Goal: Information Seeking & Learning: Learn about a topic

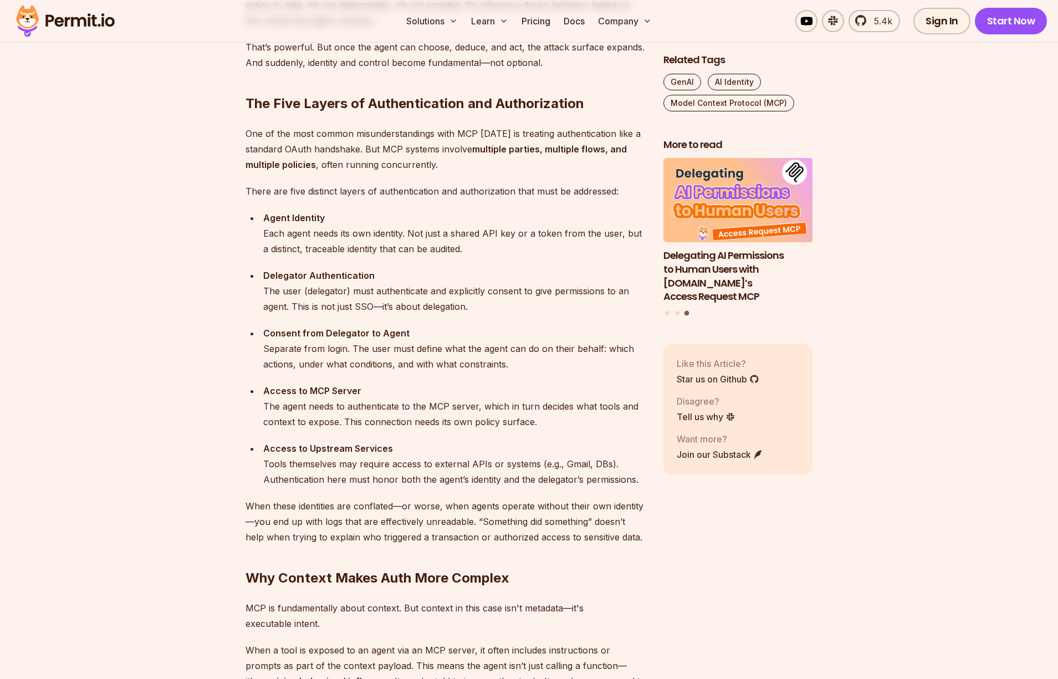
scroll to position [1053, 0]
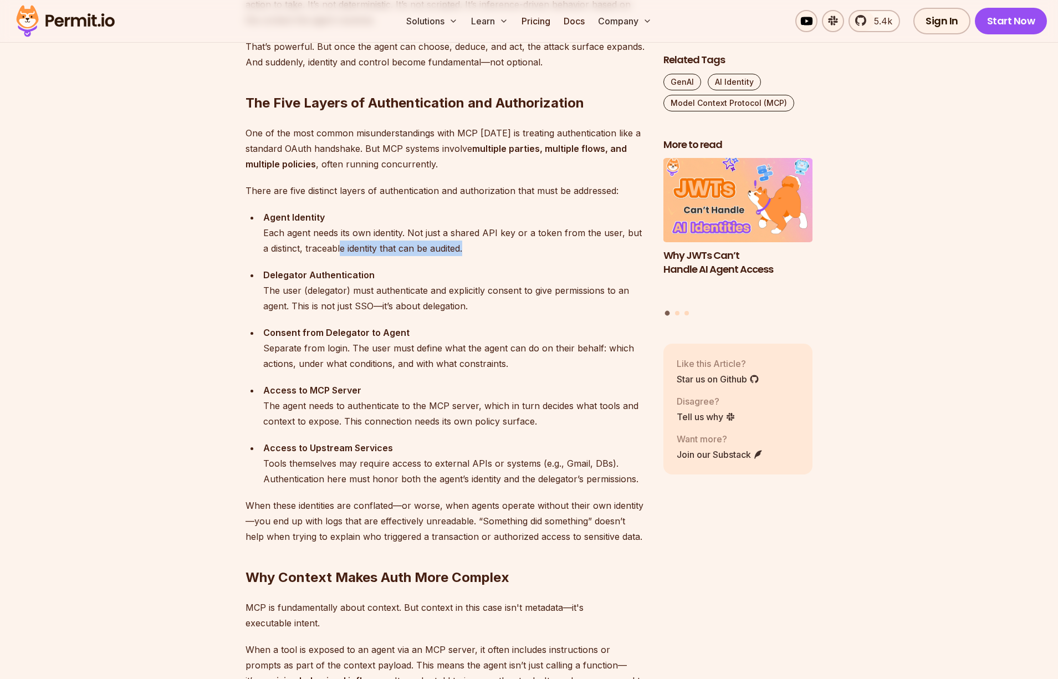
drag, startPoint x: 333, startPoint y: 242, endPoint x: 463, endPoint y: 252, distance: 131.2
click at [463, 252] on div "Agent Identity Each agent needs its own identity. Not just a shared API key or …" at bounding box center [454, 233] width 382 height 47
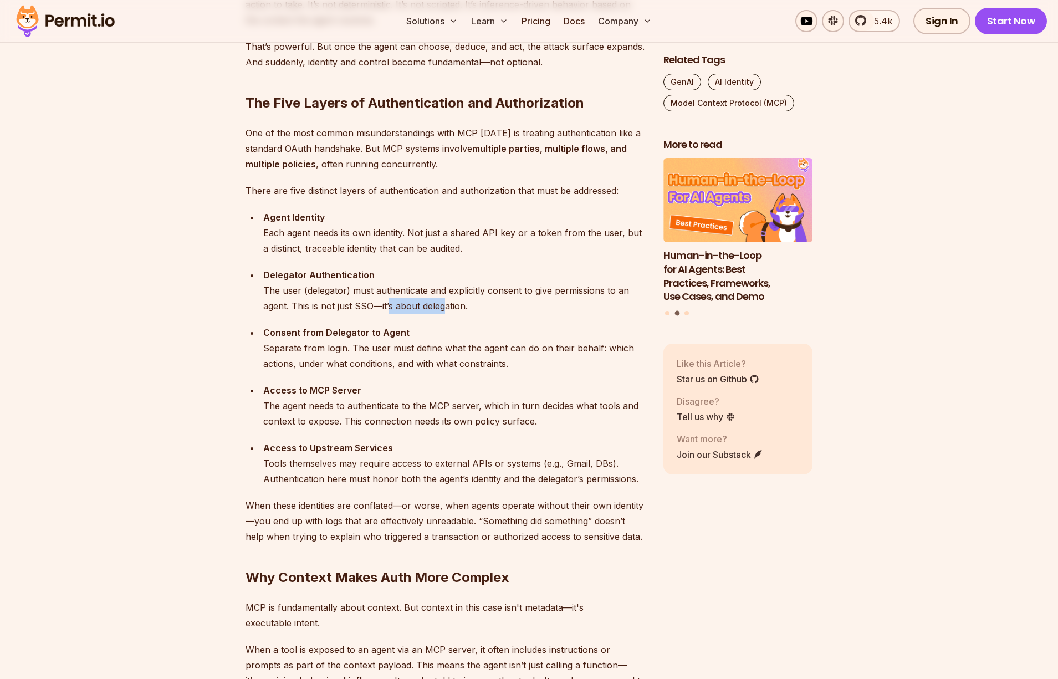
drag, startPoint x: 390, startPoint y: 309, endPoint x: 446, endPoint y: 301, distance: 56.6
click at [446, 301] on div "Delegator Authentication The user (delegator) must authenticate and explicitly …" at bounding box center [454, 290] width 382 height 47
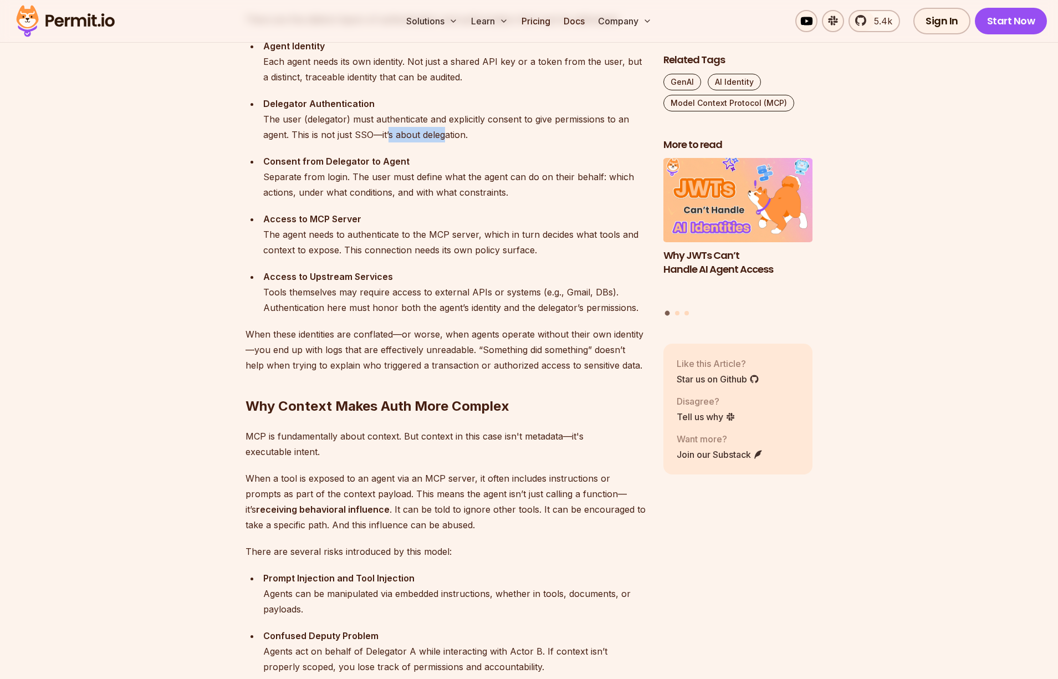
scroll to position [1275, 0]
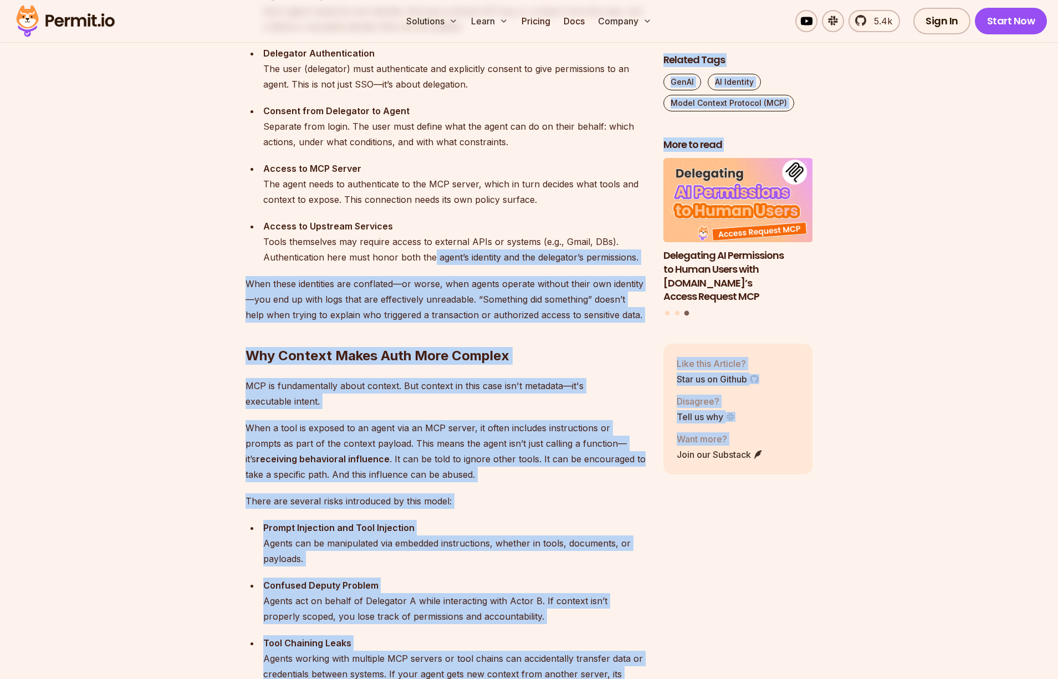
drag, startPoint x: 452, startPoint y: 256, endPoint x: 650, endPoint y: 267, distance: 197.6
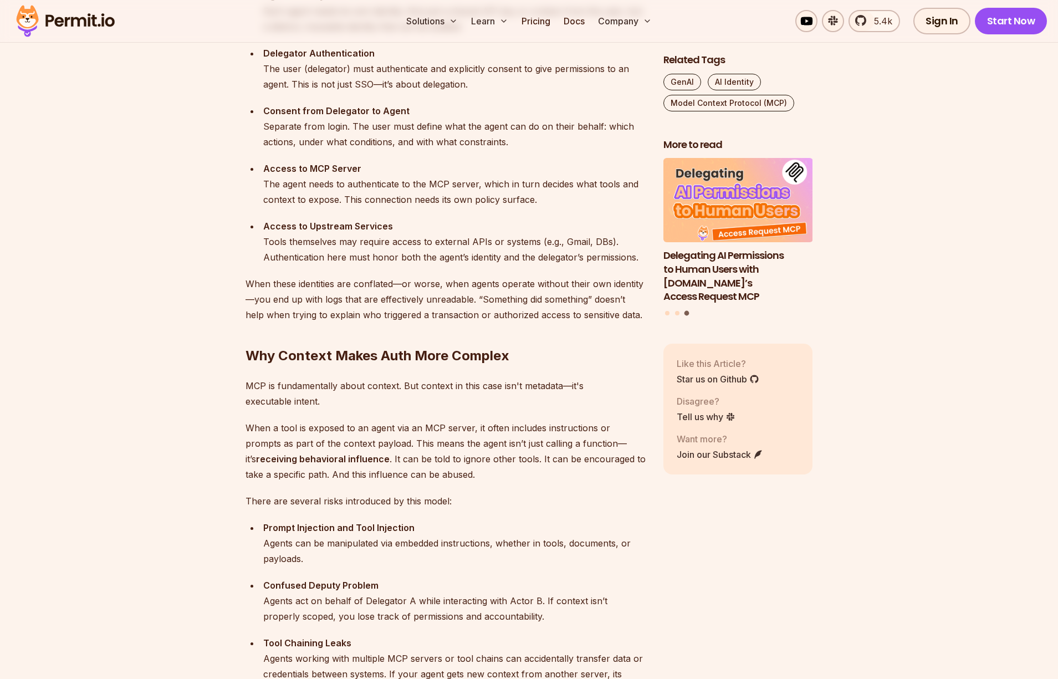
click at [508, 309] on p "When these identities are conflated—or worse, when agents operate without their…" at bounding box center [446, 299] width 400 height 47
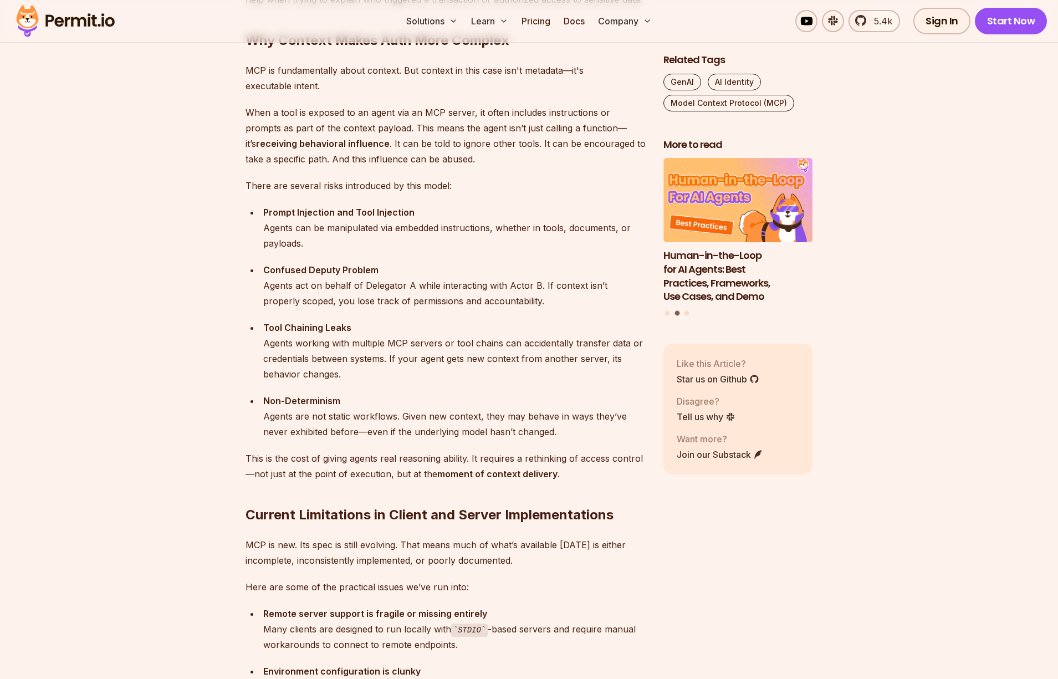
scroll to position [1607, 0]
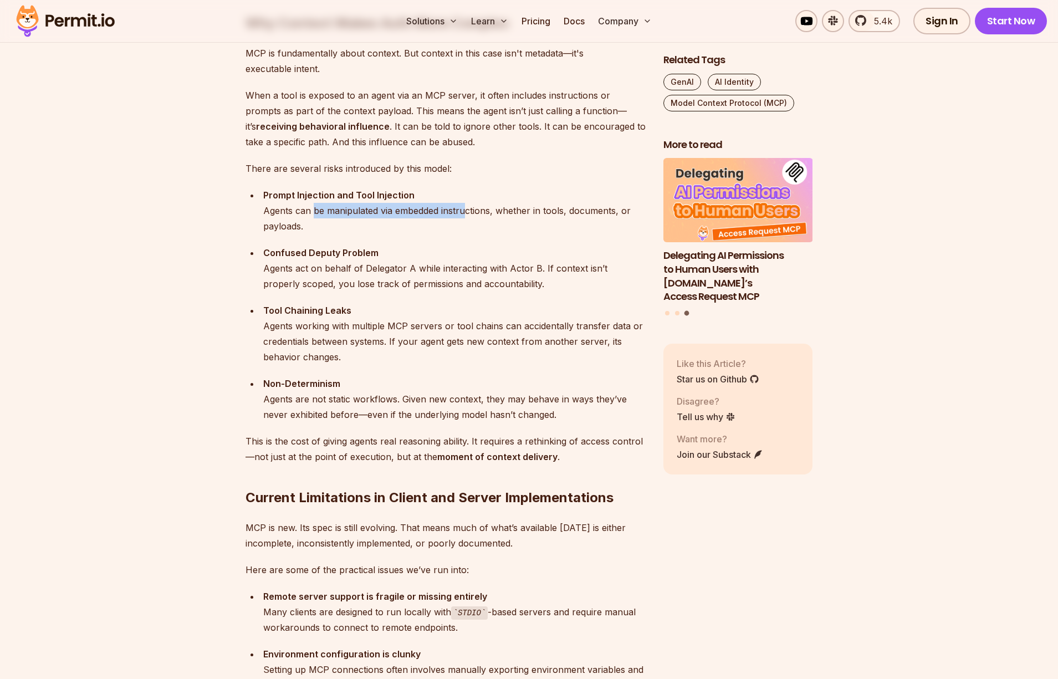
drag, startPoint x: 315, startPoint y: 208, endPoint x: 466, endPoint y: 209, distance: 150.8
click at [466, 209] on div "Prompt Injection and Tool Injection Agents can be manipulated via embedded inst…" at bounding box center [454, 210] width 382 height 47
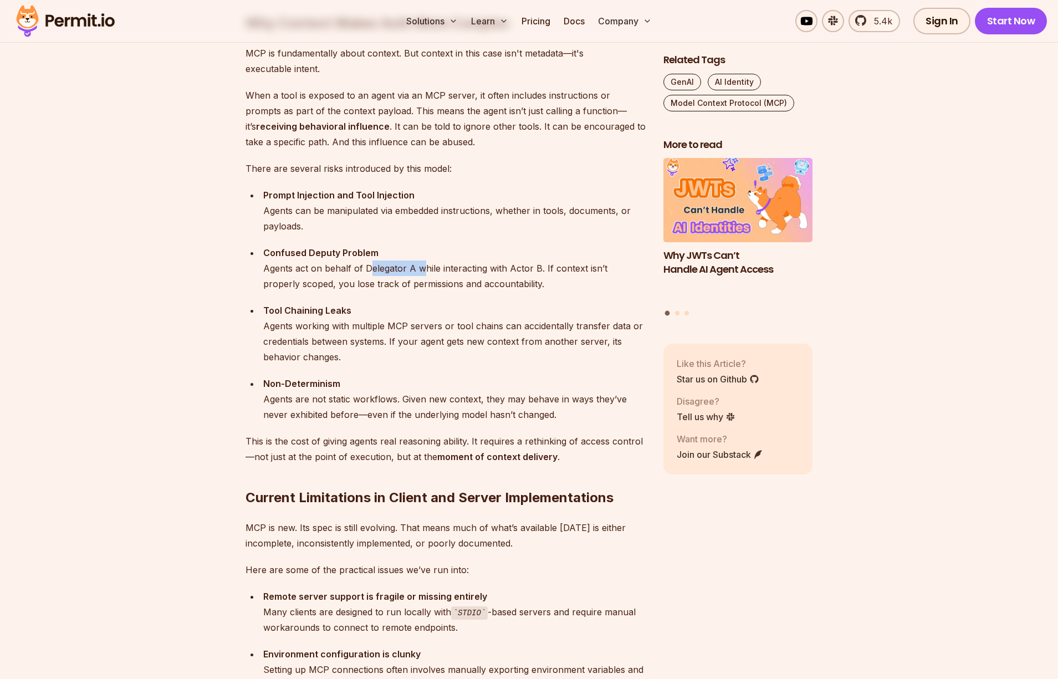
drag, startPoint x: 369, startPoint y: 265, endPoint x: 420, endPoint y: 265, distance: 50.4
click at [420, 265] on div "Confused Deputy Problem Agents act on behalf of Delegator A while interacting w…" at bounding box center [454, 268] width 382 height 47
click at [462, 289] on div "Confused Deputy Problem Agents act on behalf of Delegator A while interacting w…" at bounding box center [454, 268] width 382 height 47
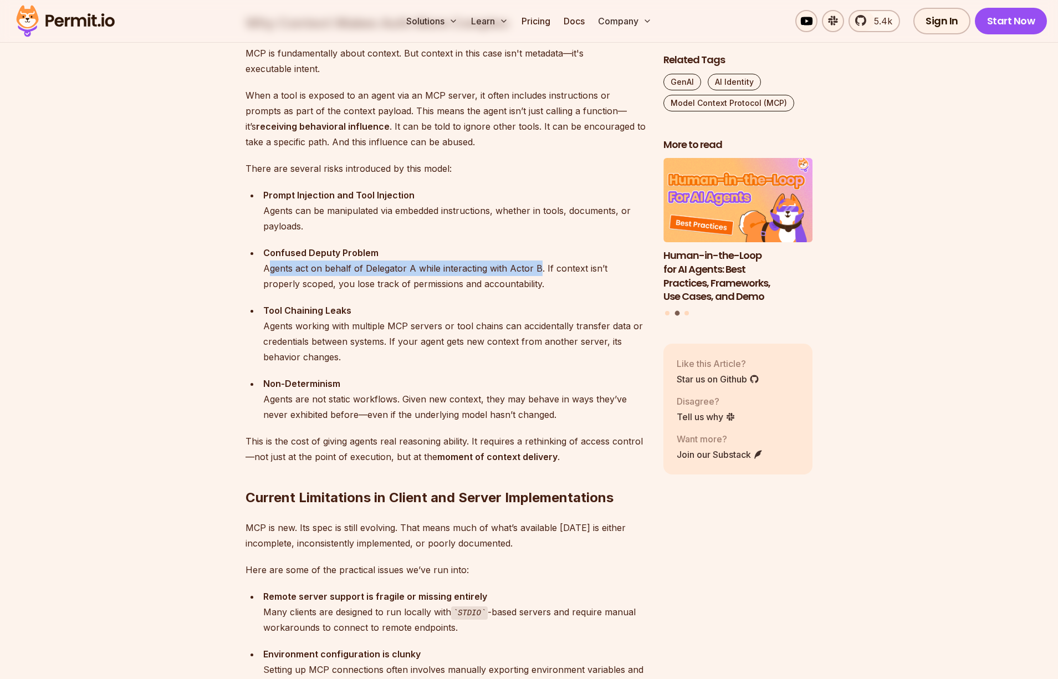
drag, startPoint x: 272, startPoint y: 266, endPoint x: 527, endPoint y: 280, distance: 255.9
click at [532, 277] on div "Confused Deputy Problem Agents act on behalf of Delegator A while interacting w…" at bounding box center [454, 268] width 382 height 47
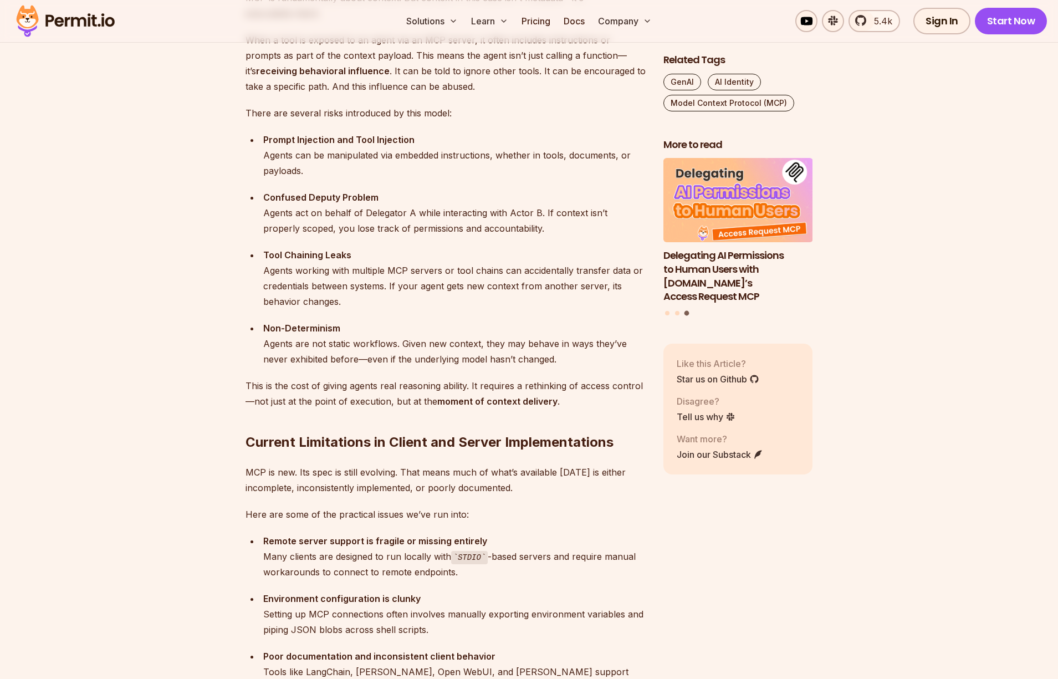
click at [412, 271] on div "Tool Chaining Leaks Agents working with multiple MCP servers or tool chains can…" at bounding box center [454, 278] width 382 height 62
drag, startPoint x: 295, startPoint y: 279, endPoint x: 360, endPoint y: 307, distance: 70.3
click at [360, 307] on div "Tool Chaining Leaks Agents working with multiple MCP servers or tool chains can…" at bounding box center [454, 278] width 382 height 62
click at [389, 288] on div "Tool Chaining Leaks Agents working with multiple MCP servers or tool chains can…" at bounding box center [454, 278] width 382 height 62
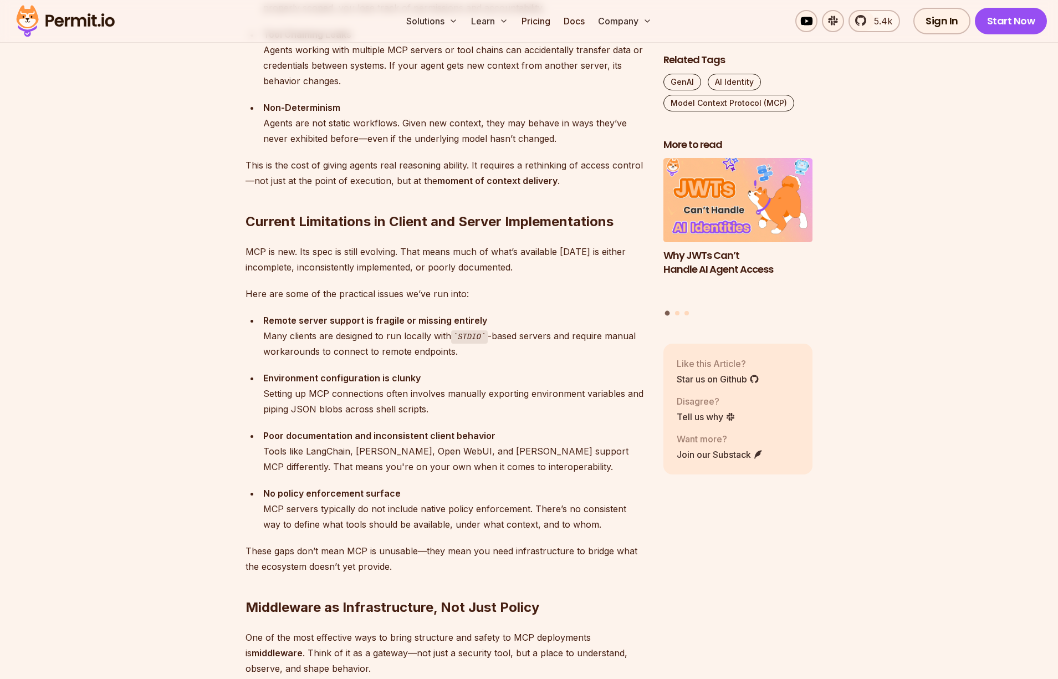
scroll to position [1885, 0]
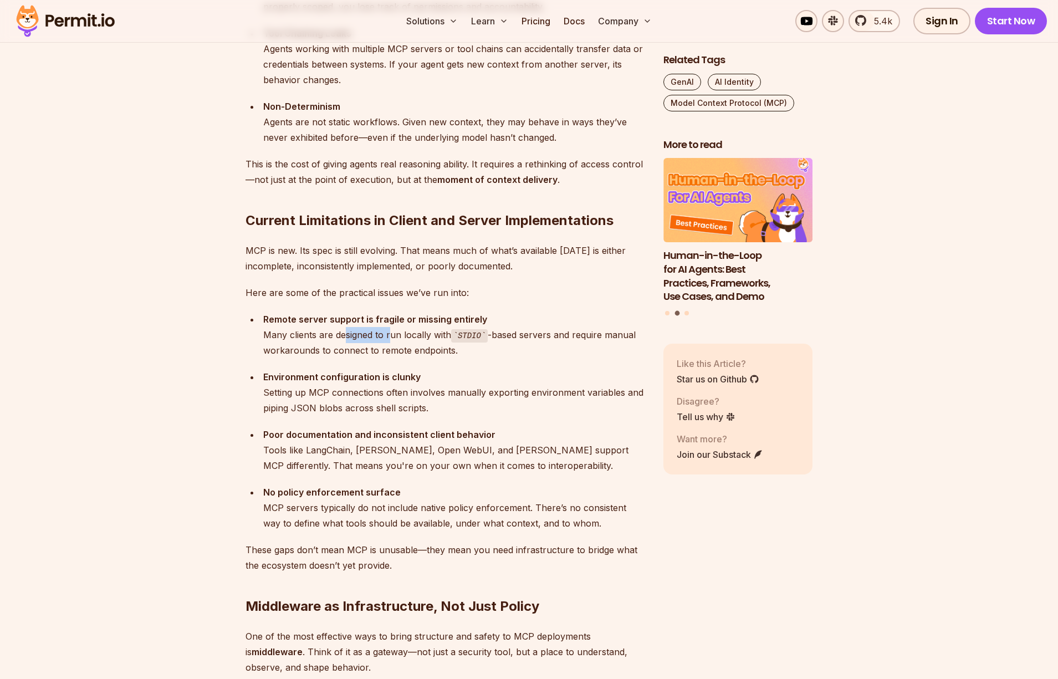
drag, startPoint x: 343, startPoint y: 337, endPoint x: 392, endPoint y: 338, distance: 48.8
click at [392, 338] on div "Remote server support is fragile or missing entirely Many clients are designed …" at bounding box center [454, 335] width 382 height 47
click at [480, 346] on div "Remote server support is fragile or missing entirely Many clients are designed …" at bounding box center [454, 335] width 382 height 47
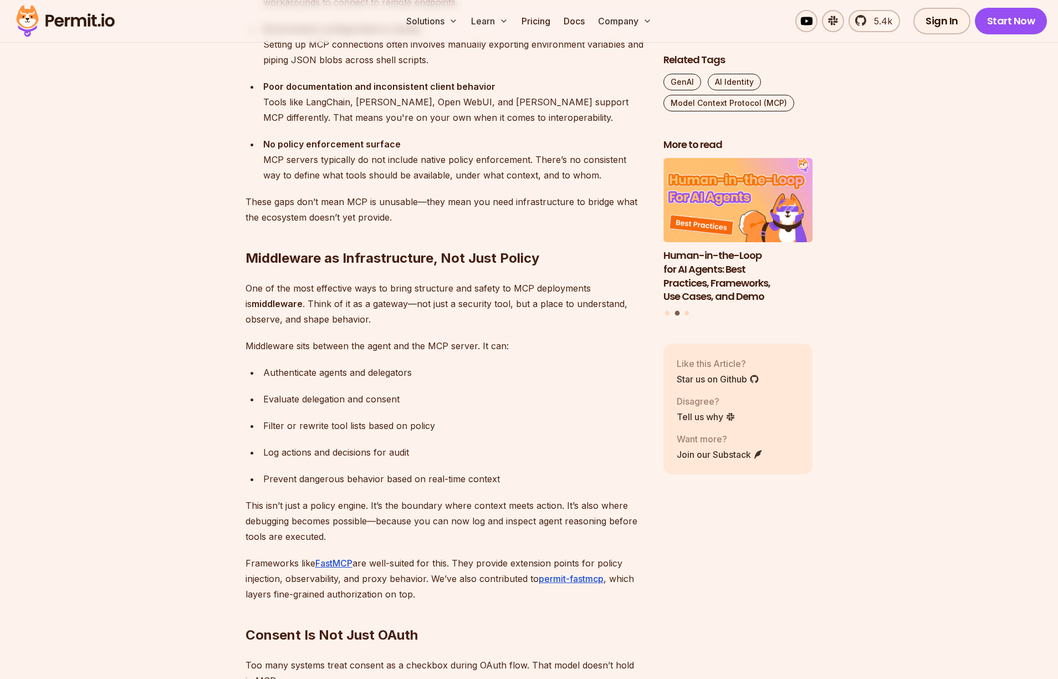
scroll to position [2328, 0]
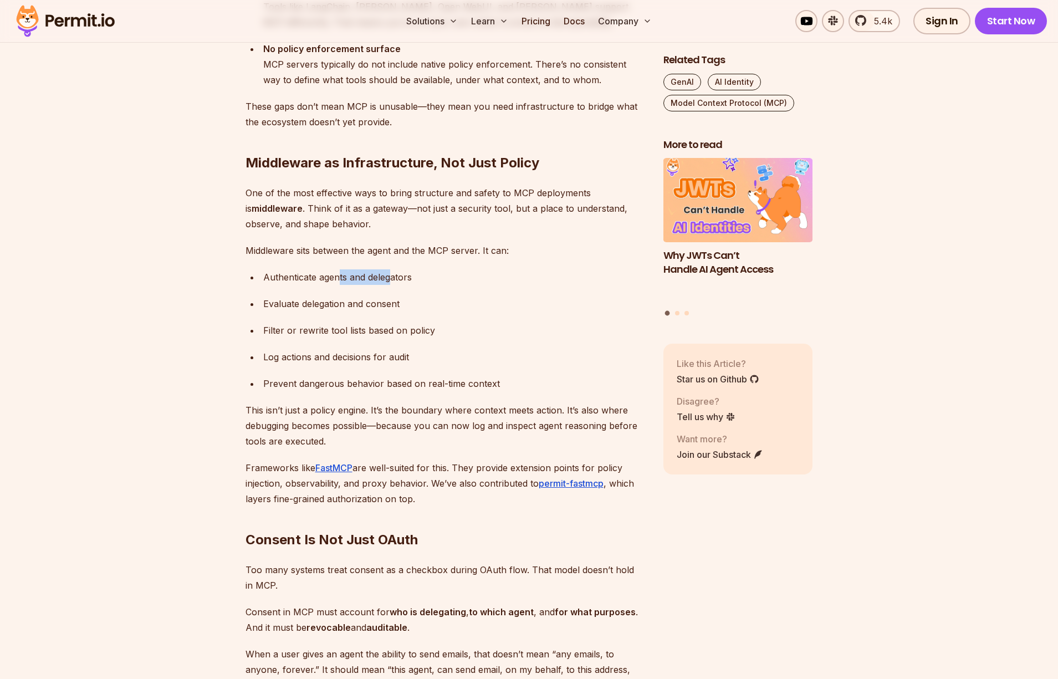
drag, startPoint x: 358, startPoint y: 280, endPoint x: 391, endPoint y: 277, distance: 32.8
click at [391, 277] on div "Authenticate agents and delegators" at bounding box center [454, 277] width 382 height 16
click at [377, 302] on div "Evaluate delegation and consent" at bounding box center [454, 304] width 382 height 16
drag, startPoint x: 284, startPoint y: 303, endPoint x: 413, endPoint y: 312, distance: 130.0
click at [413, 312] on div "Evaluate delegation and consent" at bounding box center [454, 304] width 382 height 16
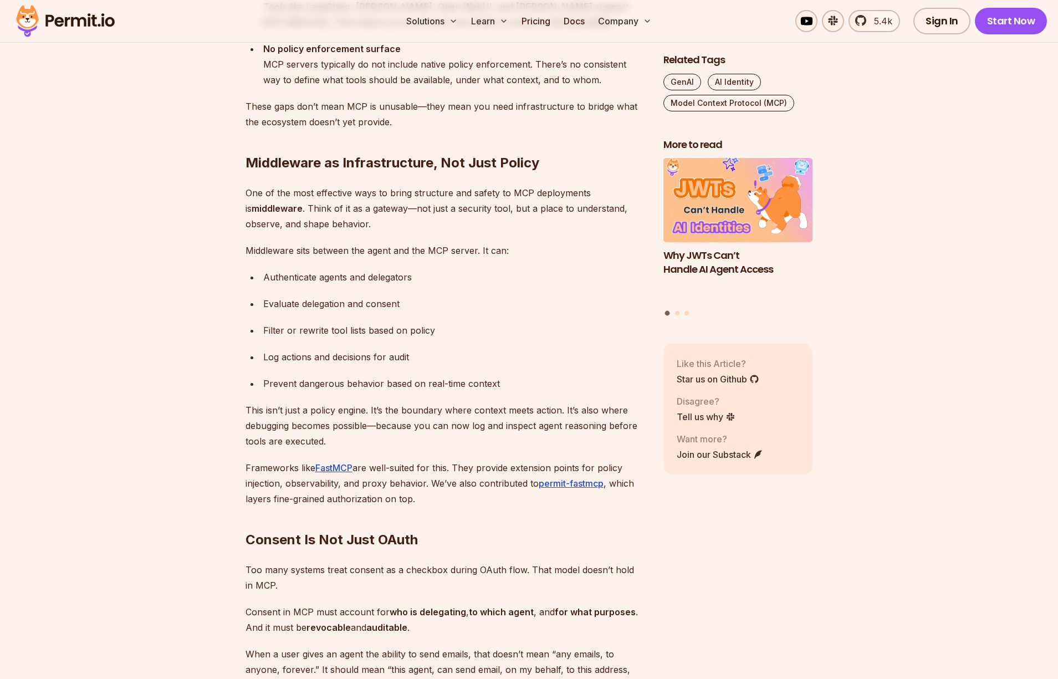
click at [379, 344] on ul "Authenticate agents and delegators Evaluate delegation and consent Filter or re…" at bounding box center [446, 330] width 400 height 122
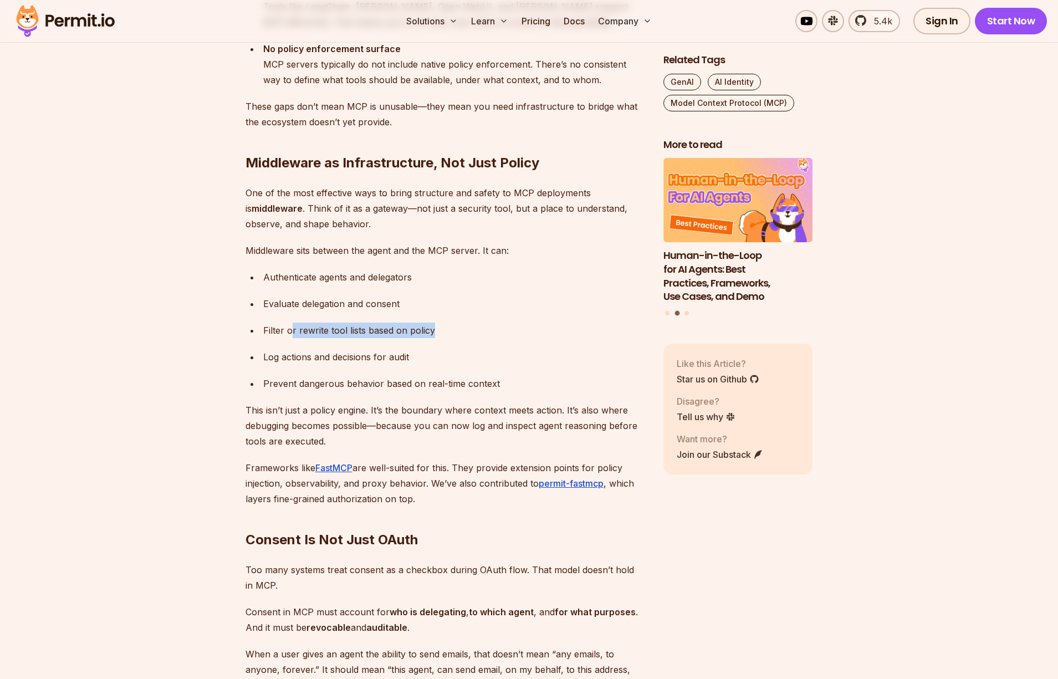
drag, startPoint x: 293, startPoint y: 331, endPoint x: 452, endPoint y: 329, distance: 159.7
click at [452, 329] on div "Filter or rewrite tool lists based on policy" at bounding box center [454, 331] width 382 height 16
drag, startPoint x: 354, startPoint y: 367, endPoint x: 334, endPoint y: 361, distance: 21.4
click at [350, 366] on ul "Authenticate agents and delegators Evaluate delegation and consent Filter or re…" at bounding box center [446, 330] width 400 height 122
drag, startPoint x: 334, startPoint y: 361, endPoint x: 409, endPoint y: 355, distance: 75.6
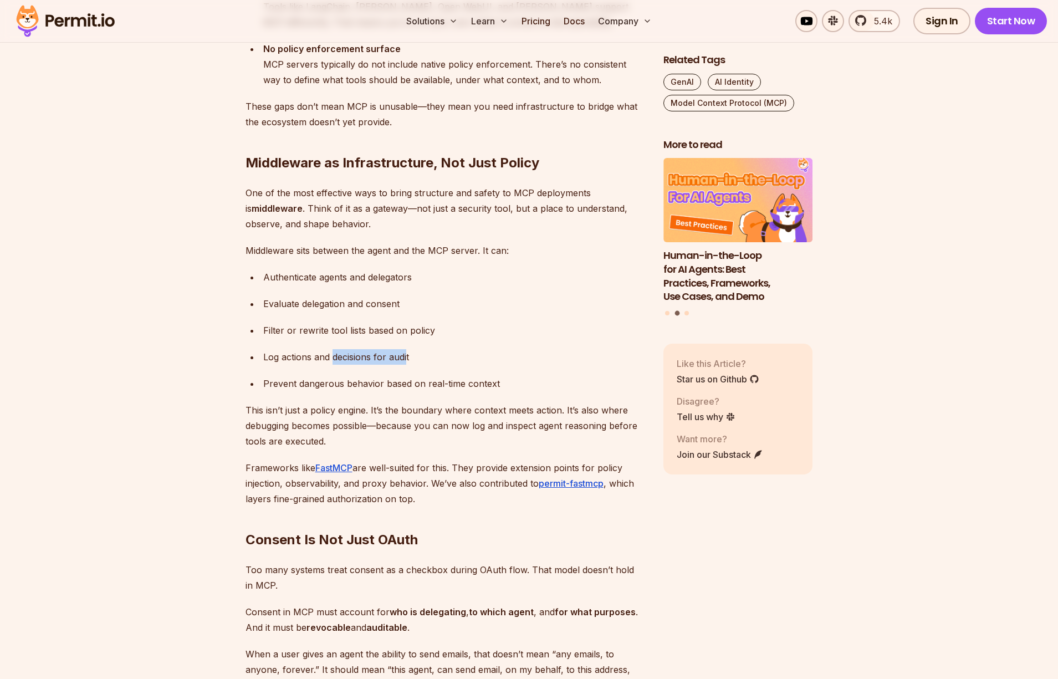
click at [409, 355] on div "Log actions and decisions for audit" at bounding box center [454, 357] width 382 height 16
drag, startPoint x: 355, startPoint y: 381, endPoint x: 303, endPoint y: 392, distance: 52.7
click at [351, 382] on div "Prevent dangerous behavior based on real-time context" at bounding box center [454, 384] width 382 height 16
drag, startPoint x: 359, startPoint y: 389, endPoint x: 492, endPoint y: 374, distance: 134.4
click at [492, 374] on ul "Authenticate agents and delegators Evaluate delegation and consent Filter or re…" at bounding box center [446, 330] width 400 height 122
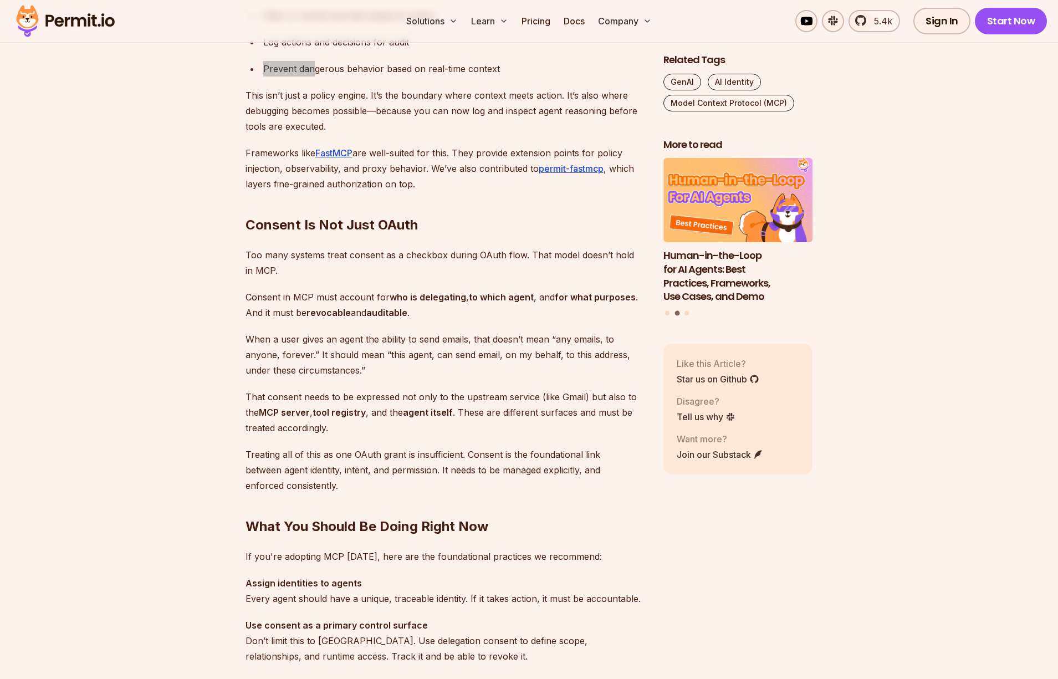
scroll to position [2661, 0]
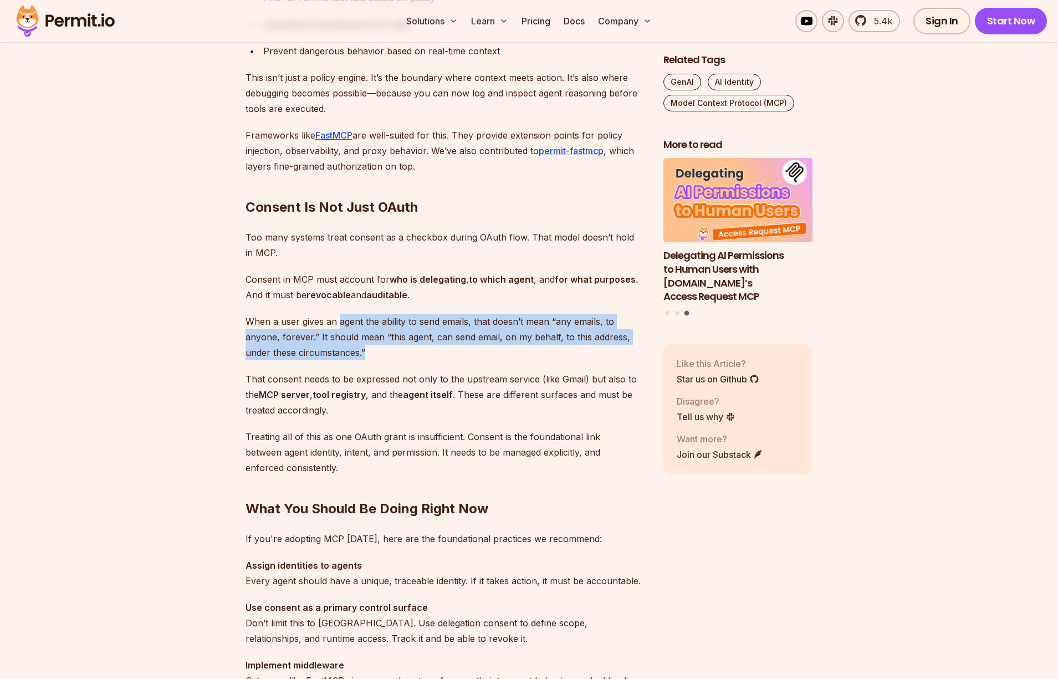
drag, startPoint x: 353, startPoint y: 320, endPoint x: 439, endPoint y: 351, distance: 91.9
click at [439, 351] on p "When a user gives an agent the ability to send emails, that doesn’t mean “any e…" at bounding box center [446, 337] width 400 height 47
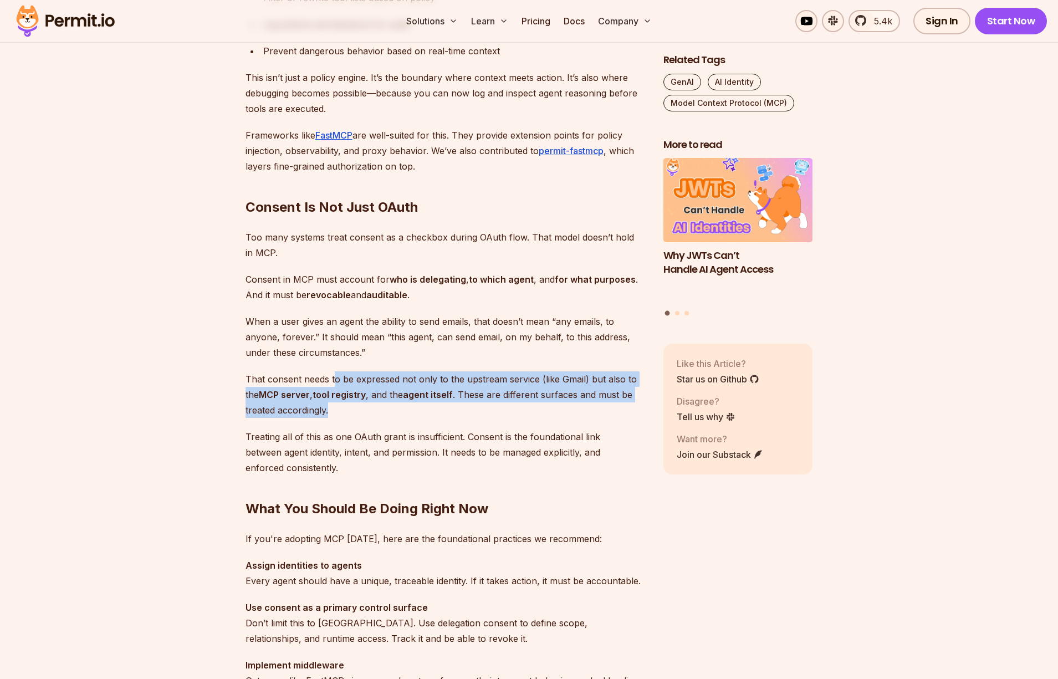
drag, startPoint x: 333, startPoint y: 368, endPoint x: 420, endPoint y: 410, distance: 96.7
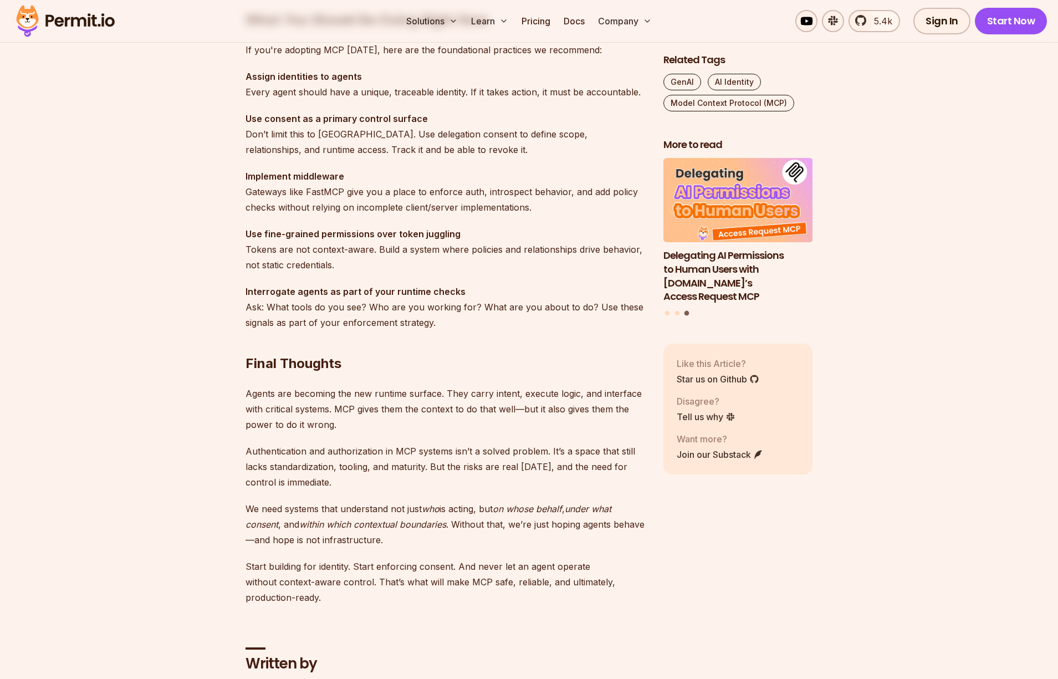
scroll to position [3270, 0]
